Goal: Task Accomplishment & Management: Use online tool/utility

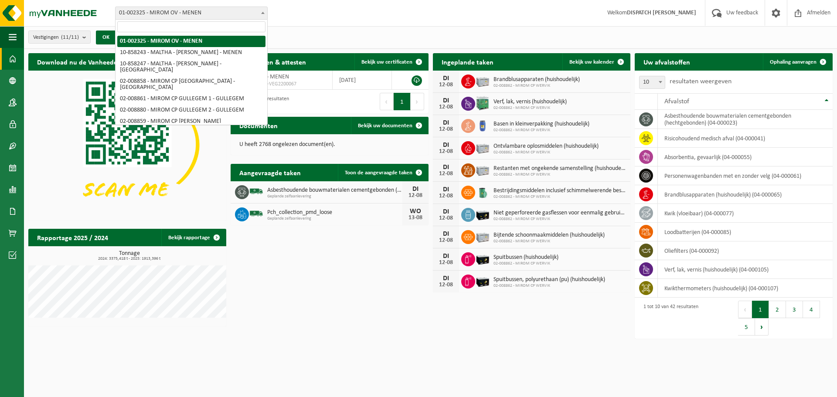
click at [198, 18] on span "01-002325 - MIROM OV - MENEN" at bounding box center [191, 13] width 152 height 12
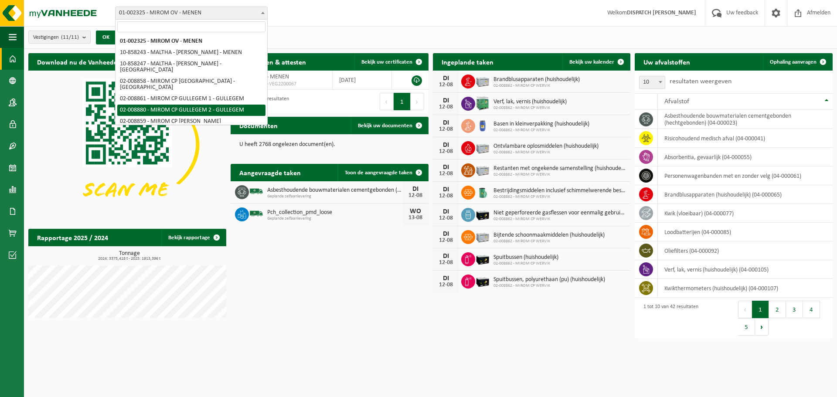
select select "1493"
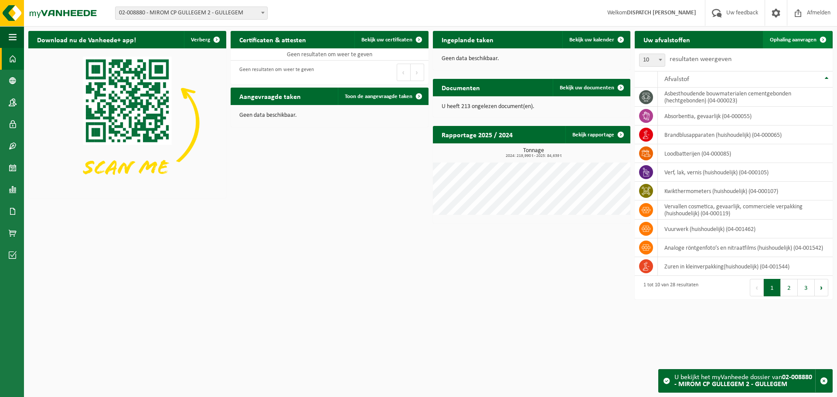
click at [799, 42] on span "Ophaling aanvragen" at bounding box center [793, 40] width 47 height 6
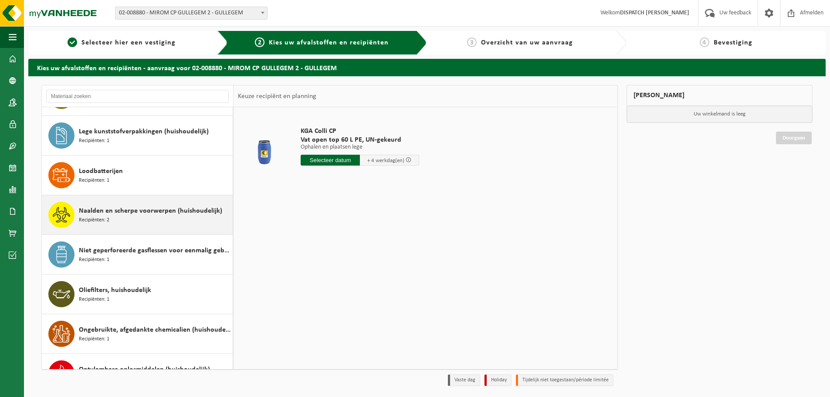
scroll to position [436, 0]
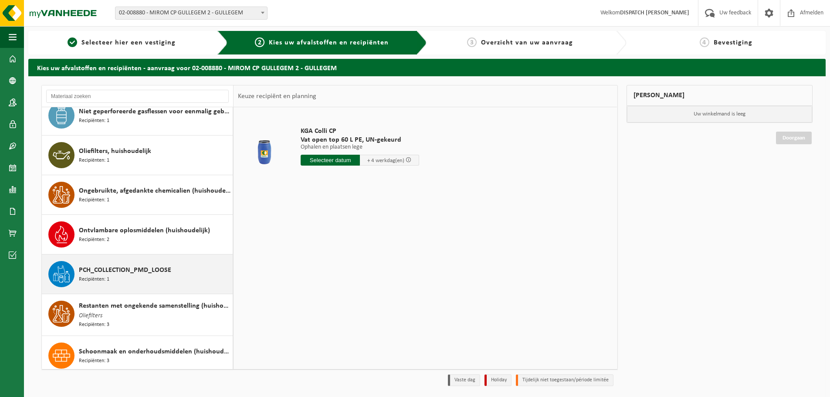
click at [112, 269] on span "PCH_COLLECTION_PMD_LOOSE" at bounding box center [125, 270] width 92 height 10
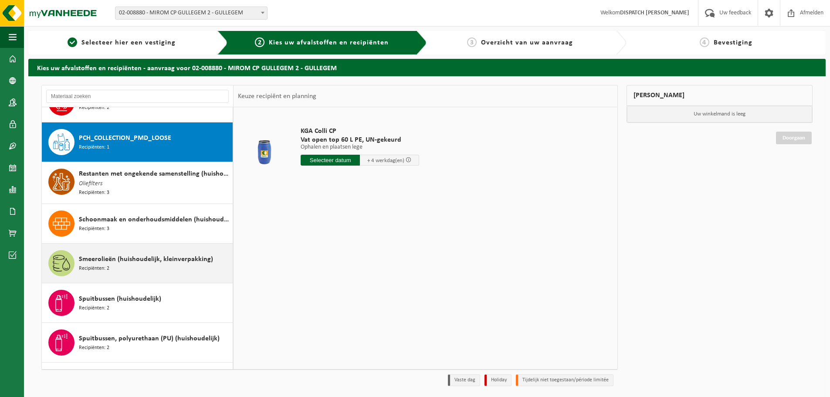
scroll to position [714, 0]
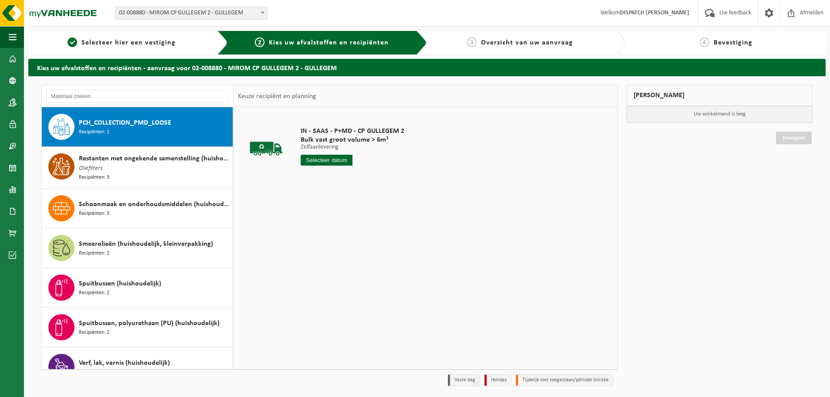
click at [308, 162] on input "text" at bounding box center [327, 160] width 52 height 11
click at [343, 242] on div "13" at bounding box center [339, 238] width 15 height 14
type input "Van 2025-08-13"
click at [333, 192] on button "In winkelmand" at bounding box center [326, 193] width 48 height 14
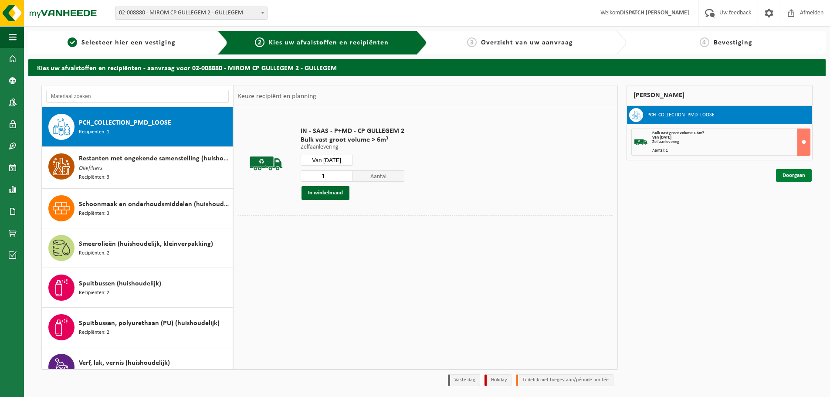
click at [796, 178] on link "Doorgaan" at bounding box center [794, 175] width 36 height 13
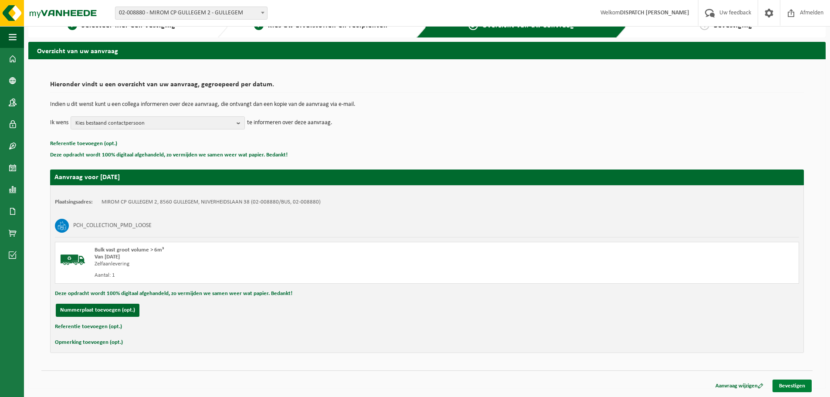
click at [803, 384] on link "Bevestigen" at bounding box center [792, 386] width 39 height 13
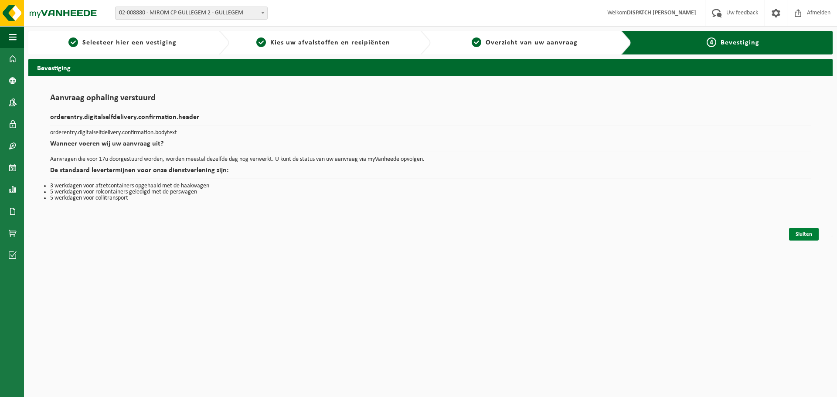
click at [807, 231] on link "Sluiten" at bounding box center [804, 234] width 30 height 13
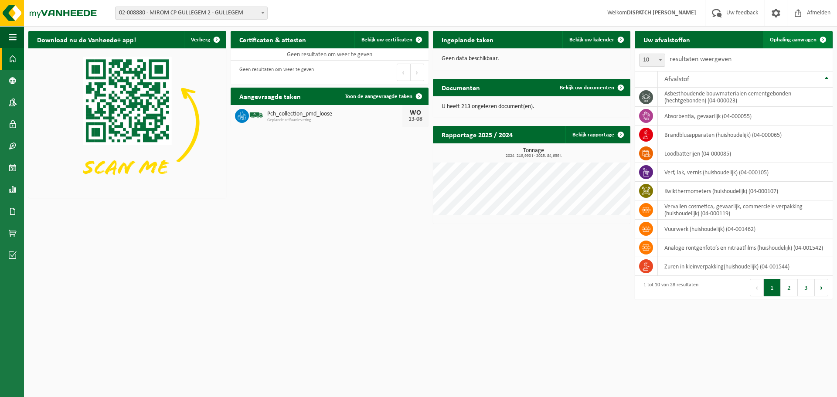
click at [804, 36] on link "Ophaling aanvragen" at bounding box center [797, 39] width 69 height 17
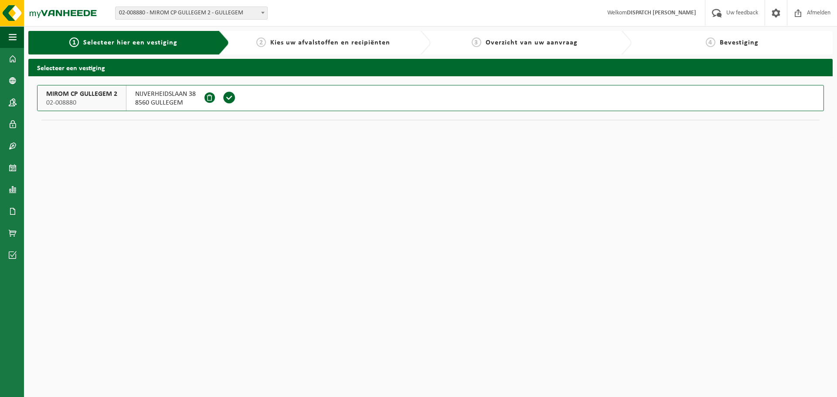
click at [261, 13] on b at bounding box center [262, 13] width 3 height 2
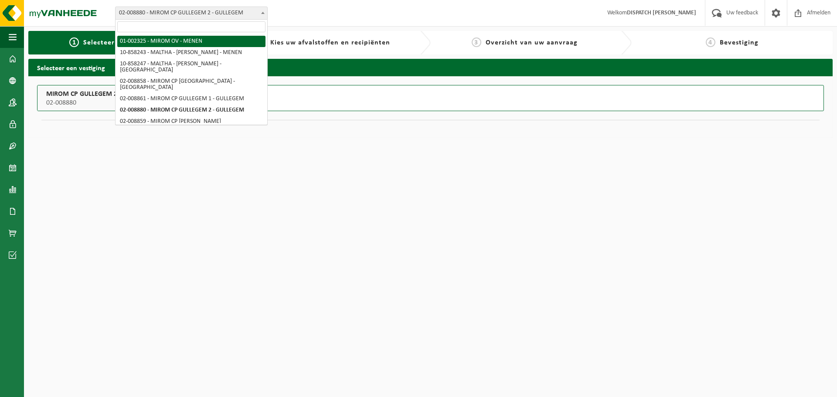
select select "151"
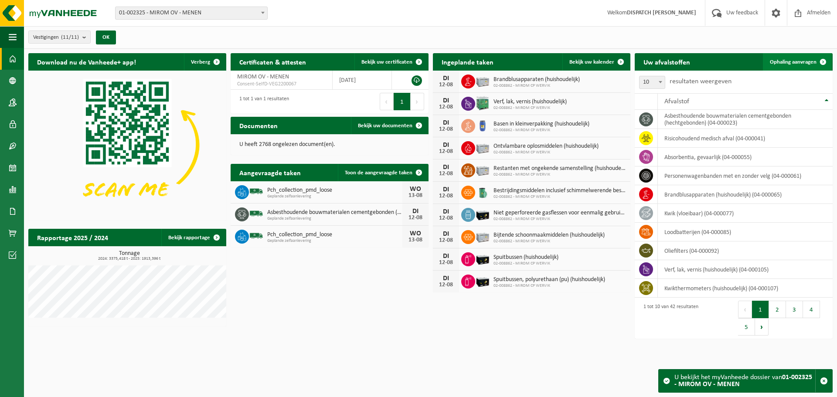
click at [784, 66] on link "Ophaling aanvragen" at bounding box center [797, 61] width 69 height 17
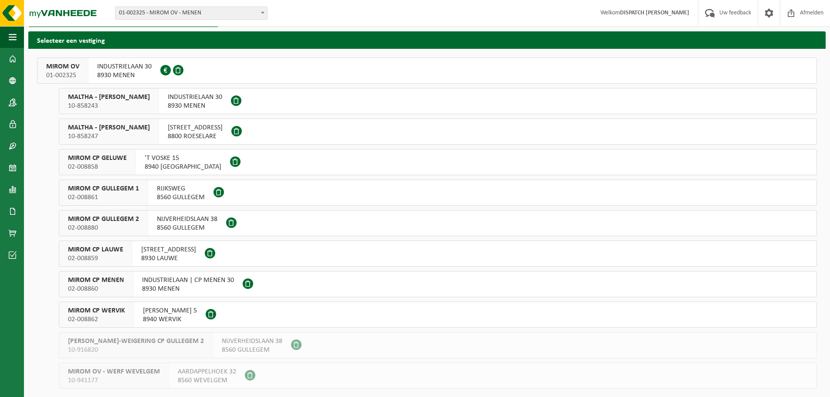
scroll to position [54, 0]
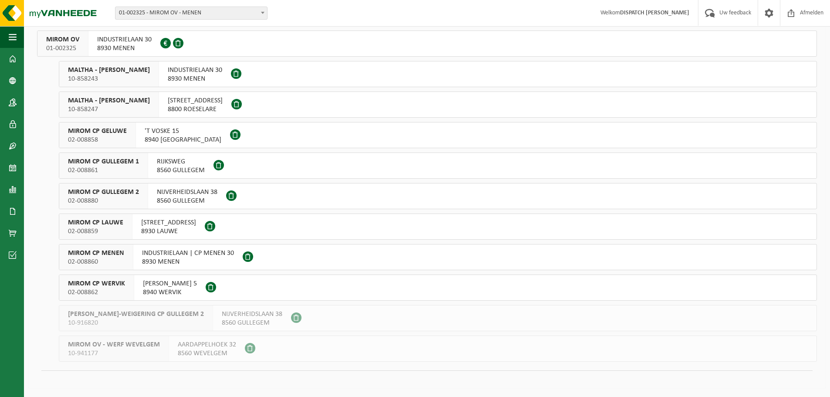
click at [61, 40] on span "MIROM OV" at bounding box center [62, 39] width 33 height 9
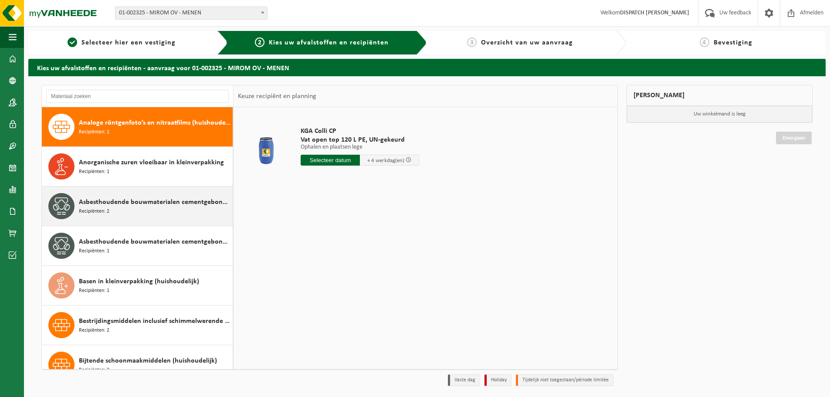
click at [143, 208] on div "Asbesthoudende bouwmaterialen cementgebonden (hechtgebonden) Recipiënten: 2" at bounding box center [155, 206] width 152 height 26
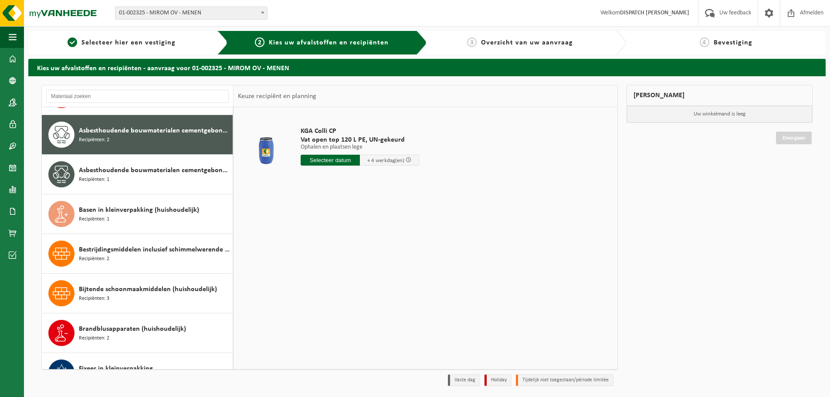
scroll to position [79, 0]
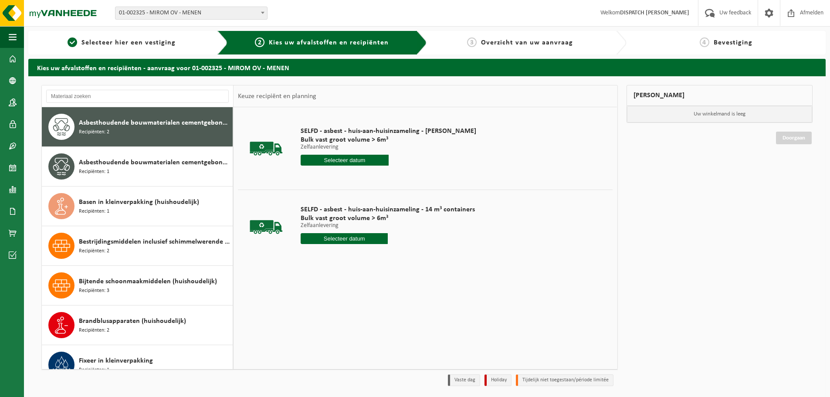
click at [348, 241] on input "text" at bounding box center [344, 238] width 87 height 11
click at [339, 319] on div "13" at bounding box center [339, 316] width 15 height 14
type input "Van 2025-08-13"
click at [317, 272] on button "In winkelmand" at bounding box center [326, 272] width 48 height 14
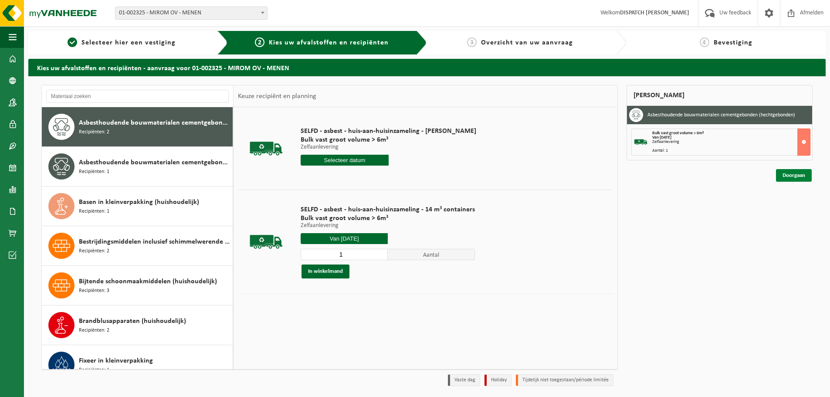
click at [797, 175] on link "Doorgaan" at bounding box center [794, 175] width 36 height 13
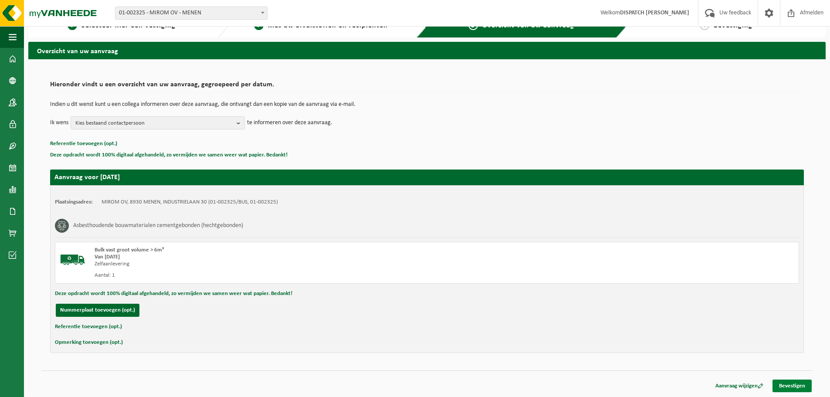
click at [790, 380] on link "Bevestigen" at bounding box center [792, 386] width 39 height 13
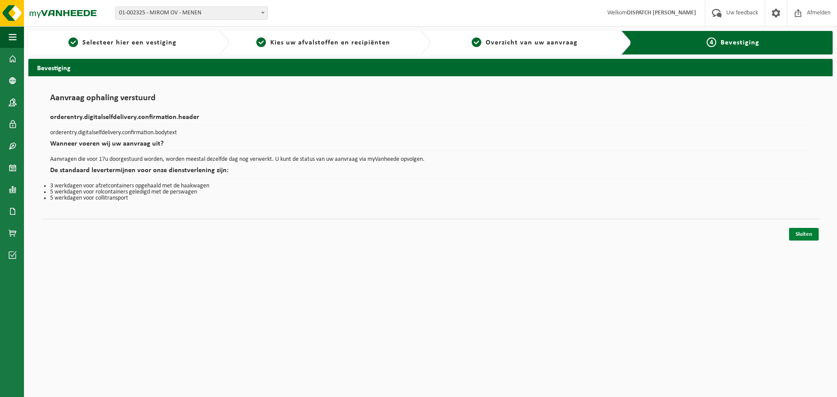
click at [809, 229] on link "Sluiten" at bounding box center [804, 234] width 30 height 13
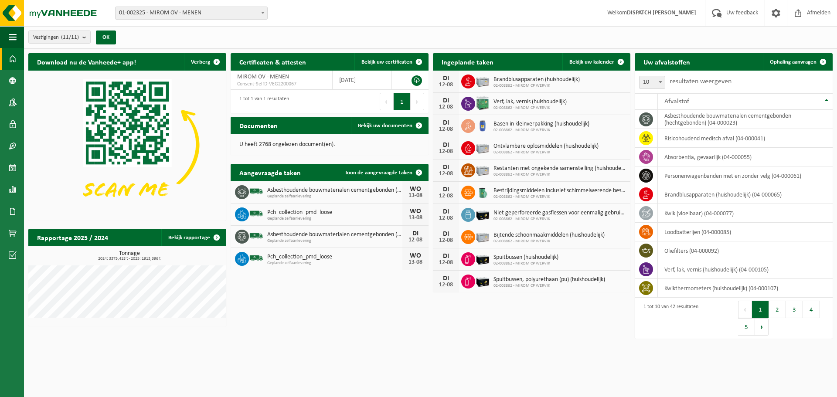
click at [556, 38] on div "Vestigingen (11/11) Alles selecteren Alles deselecteren Actieve selecteren MIRO…" at bounding box center [430, 37] width 813 height 23
